Goal: Task Accomplishment & Management: Use online tool/utility

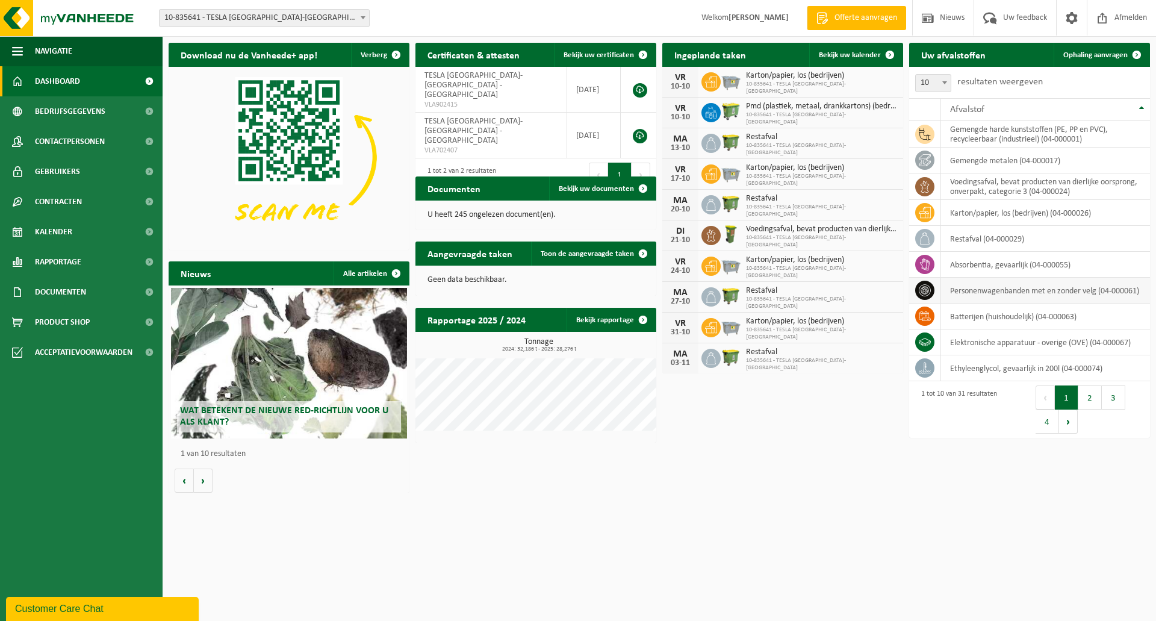
click at [1017, 293] on td "personenwagenbanden met en zonder velg (04-000061)" at bounding box center [1045, 290] width 209 height 26
click at [928, 290] on icon at bounding box center [925, 290] width 12 height 12
click at [1090, 53] on span "Ophaling aanvragen" at bounding box center [1095, 55] width 64 height 8
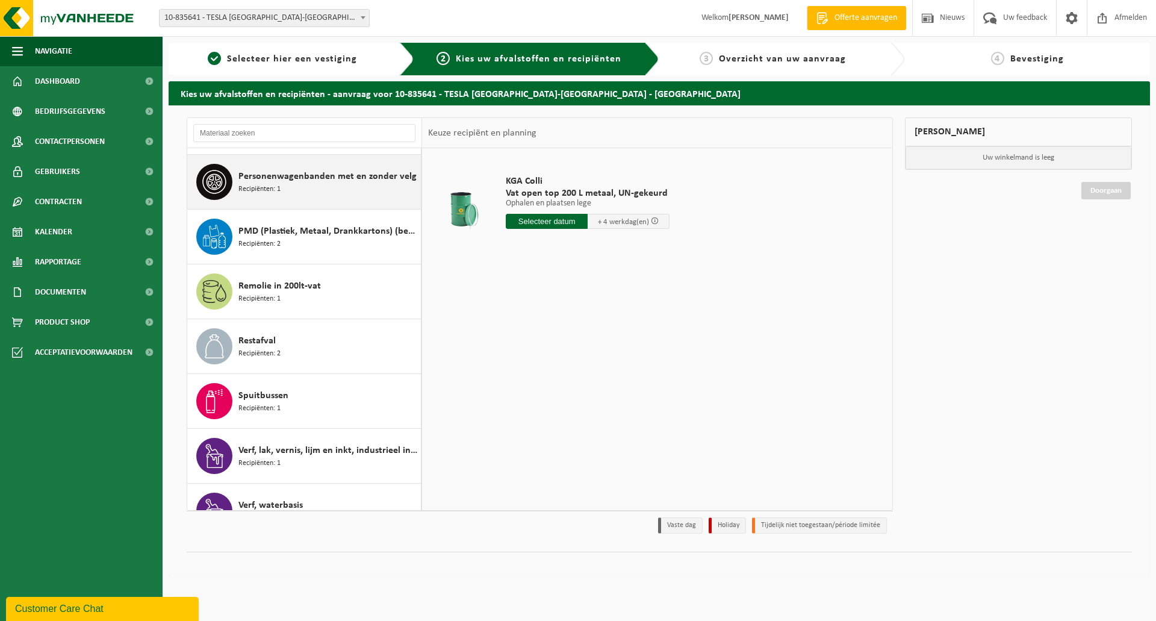
click at [276, 187] on span "Recipiënten: 1" at bounding box center [259, 189] width 42 height 11
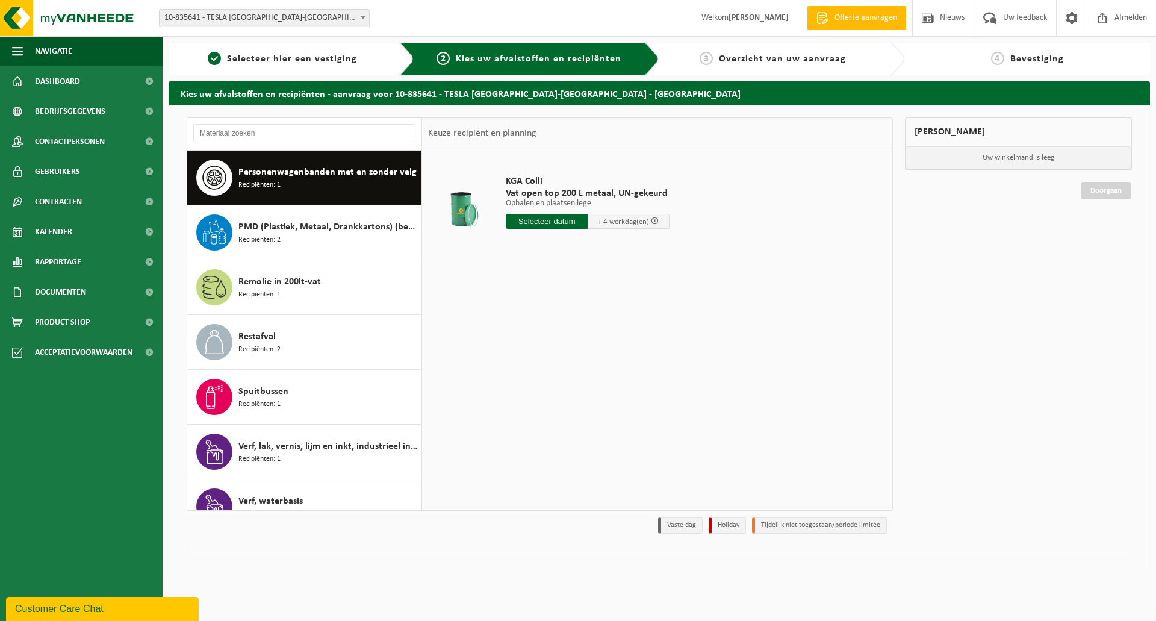
scroll to position [1150, 0]
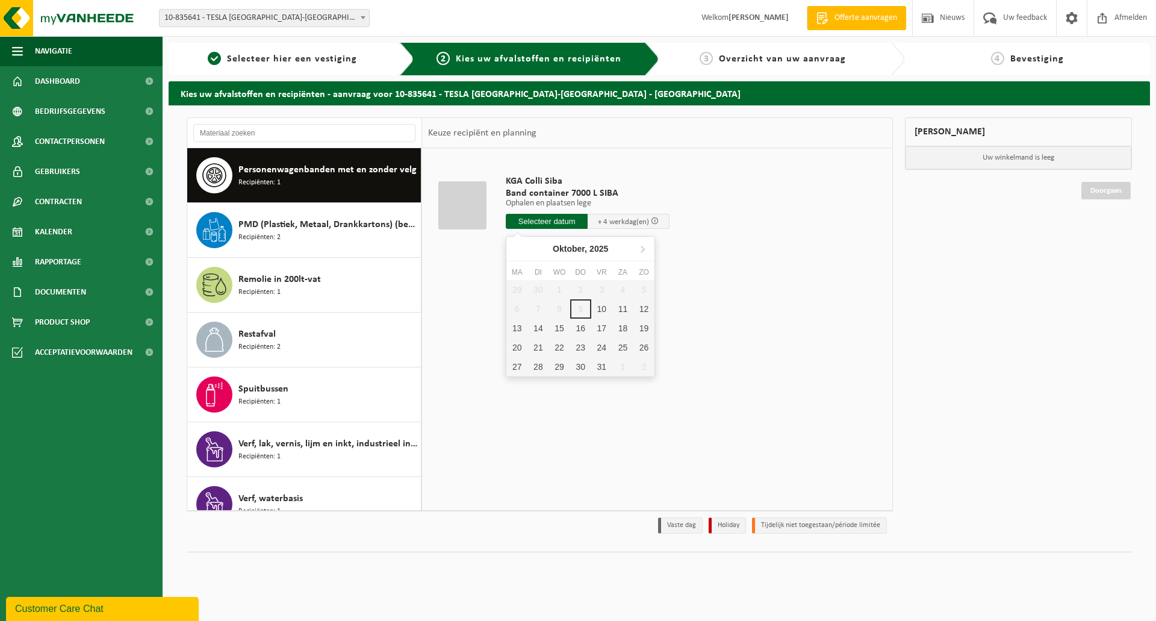
click at [561, 222] on input "text" at bounding box center [547, 221] width 82 height 15
click at [605, 311] on div "10" at bounding box center [601, 308] width 21 height 19
type input "Van [DATE]"
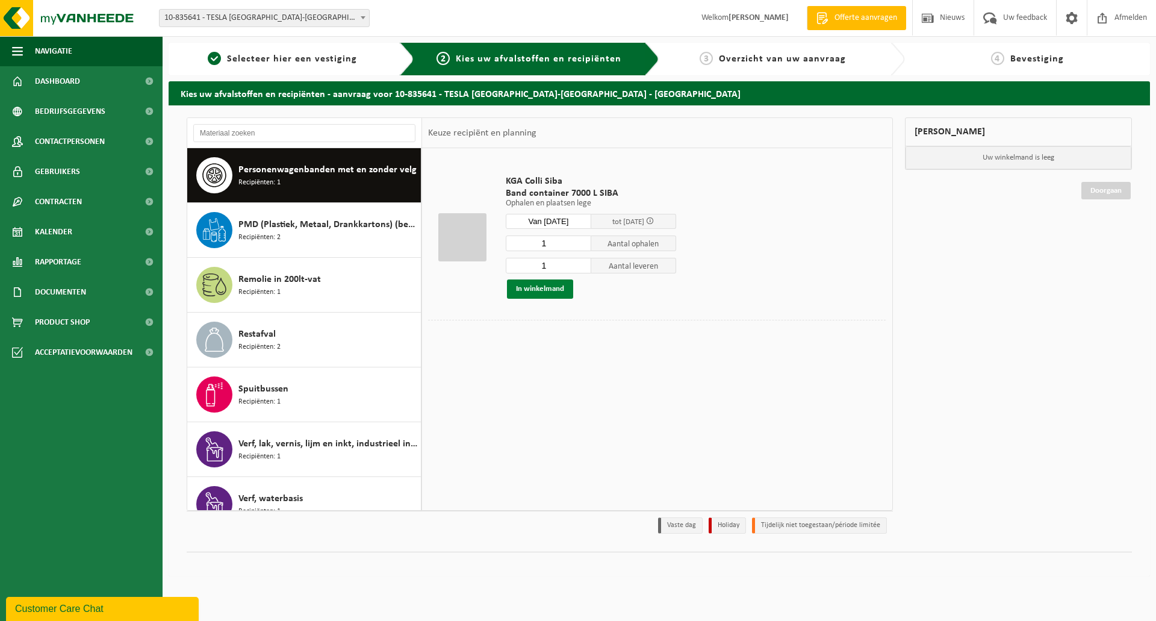
click at [551, 294] on button "In winkelmand" at bounding box center [540, 288] width 66 height 19
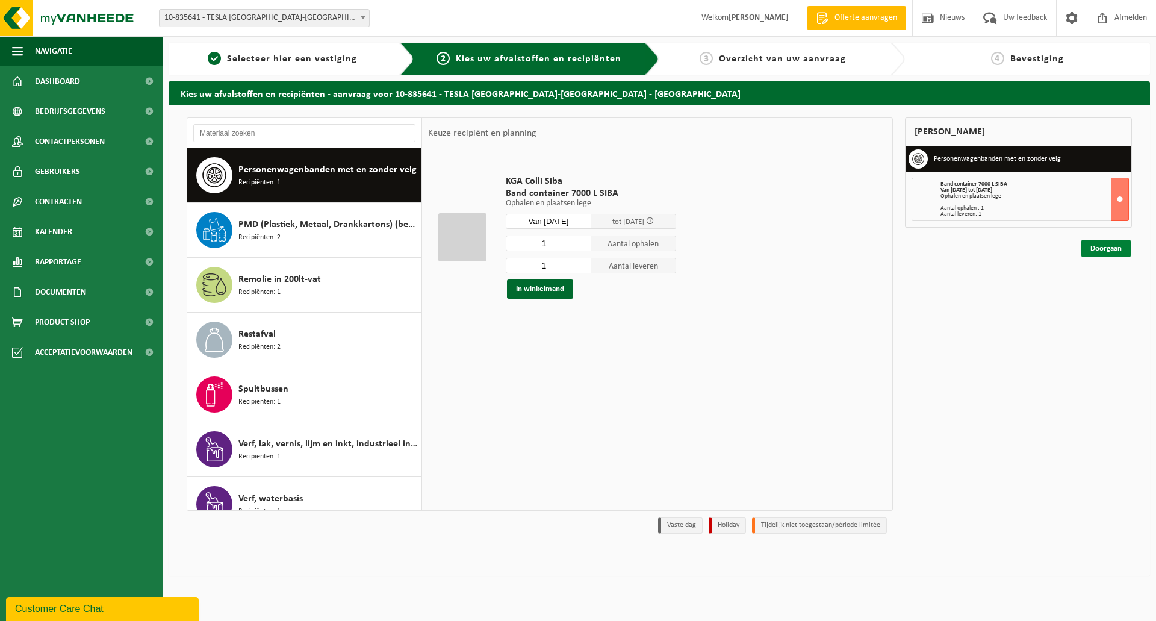
click at [1113, 244] on link "Doorgaan" at bounding box center [1105, 248] width 49 height 17
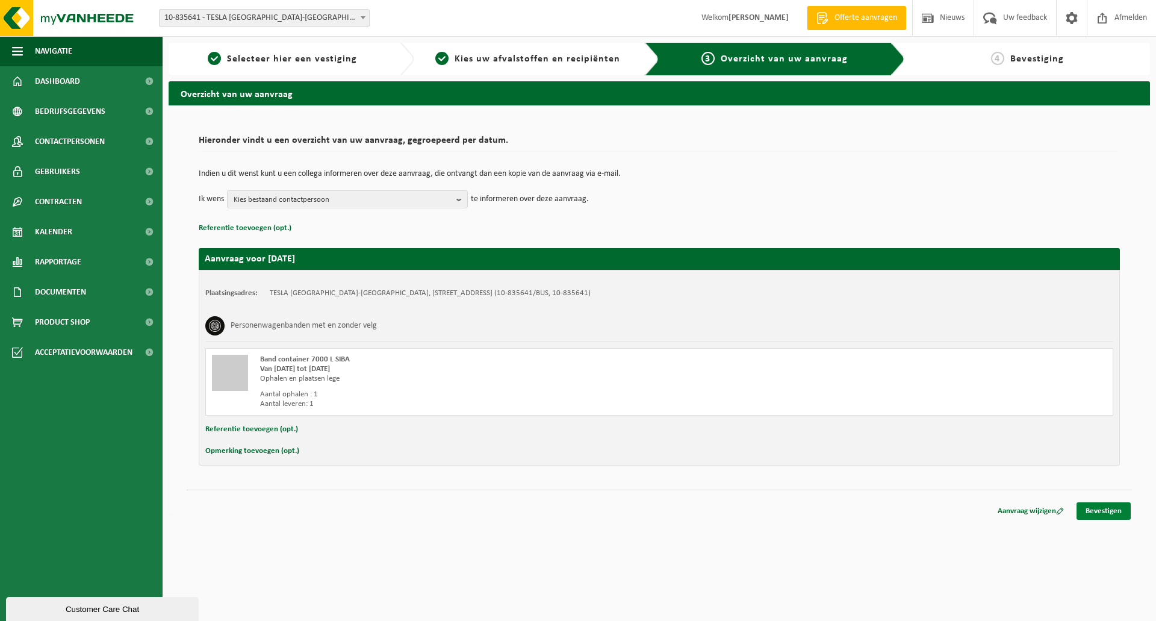
click at [1102, 512] on link "Bevestigen" at bounding box center [1103, 510] width 54 height 17
